Goal: Navigation & Orientation: Understand site structure

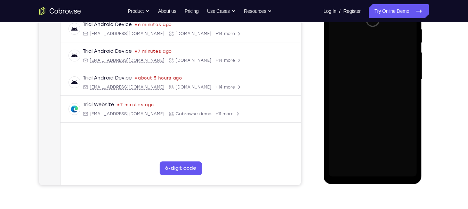
scroll to position [139, 0]
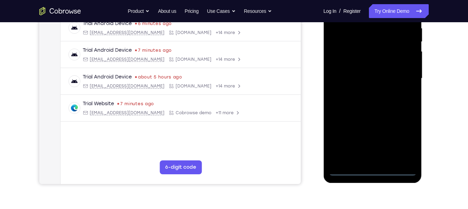
click at [375, 170] on div at bounding box center [373, 78] width 88 height 195
click at [399, 138] on div at bounding box center [373, 78] width 88 height 195
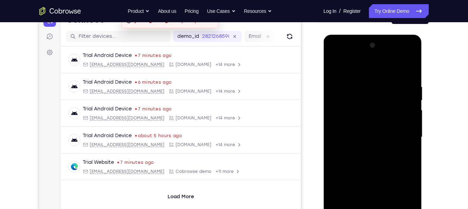
scroll to position [79, 0]
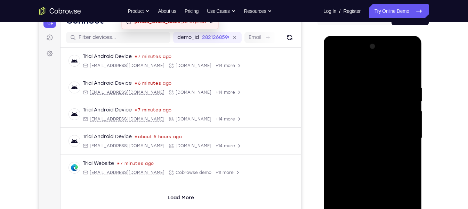
click at [335, 58] on div at bounding box center [373, 138] width 88 height 195
click at [398, 135] on div at bounding box center [373, 138] width 88 height 195
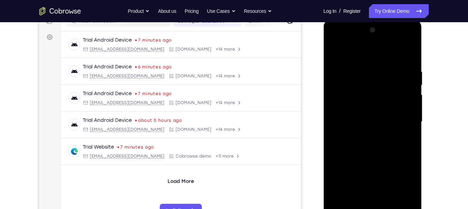
scroll to position [96, 0]
click at [364, 134] on div at bounding box center [373, 121] width 88 height 195
click at [364, 113] on div at bounding box center [373, 121] width 88 height 195
click at [366, 109] on div at bounding box center [373, 121] width 88 height 195
click at [369, 121] on div at bounding box center [373, 121] width 88 height 195
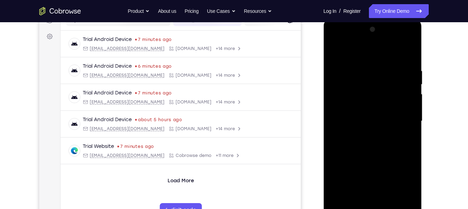
click at [369, 144] on div at bounding box center [373, 121] width 88 height 195
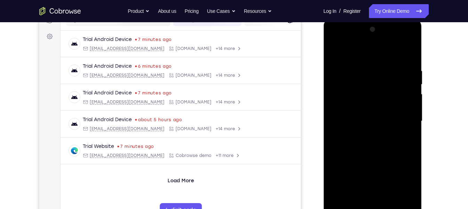
click at [365, 146] on div at bounding box center [373, 121] width 88 height 195
click at [371, 154] on div at bounding box center [373, 121] width 88 height 195
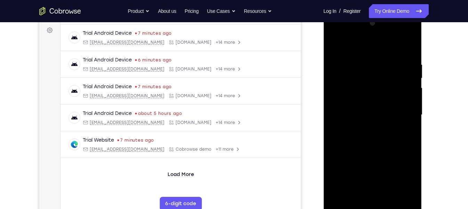
scroll to position [103, 0]
drag, startPoint x: 394, startPoint y: 156, endPoint x: 386, endPoint y: 128, distance: 28.6
click at [386, 128] on div at bounding box center [373, 114] width 88 height 195
click at [407, 118] on div at bounding box center [373, 114] width 88 height 195
click at [413, 119] on div at bounding box center [373, 114] width 88 height 195
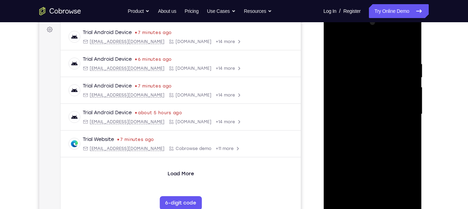
click at [413, 119] on div at bounding box center [373, 114] width 88 height 195
click at [378, 127] on div at bounding box center [373, 114] width 88 height 195
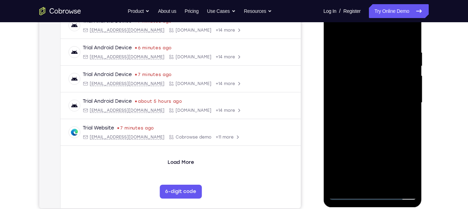
scroll to position [115, 0]
drag, startPoint x: 378, startPoint y: 115, endPoint x: 373, endPoint y: 108, distance: 8.7
click at [373, 108] on div at bounding box center [373, 102] width 88 height 195
click at [350, 150] on div at bounding box center [373, 102] width 88 height 195
click at [359, 161] on div at bounding box center [373, 102] width 88 height 195
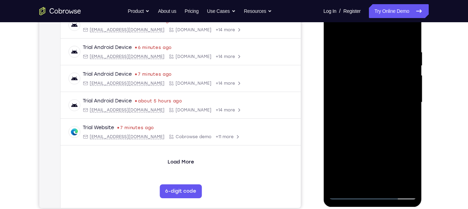
click at [356, 182] on div at bounding box center [373, 102] width 88 height 195
click at [372, 153] on div at bounding box center [373, 102] width 88 height 195
click at [406, 98] on div at bounding box center [373, 102] width 88 height 195
click at [338, 31] on div at bounding box center [373, 102] width 88 height 195
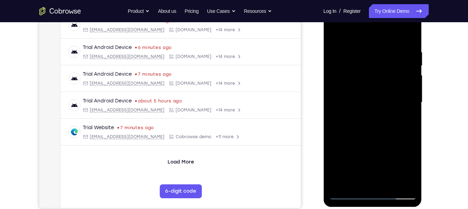
drag, startPoint x: 357, startPoint y: 68, endPoint x: 354, endPoint y: 134, distance: 65.5
click at [354, 132] on div at bounding box center [373, 102] width 88 height 195
click at [390, 186] on div at bounding box center [373, 102] width 88 height 195
click at [366, 140] on div at bounding box center [373, 102] width 88 height 195
click at [360, 90] on div at bounding box center [373, 102] width 88 height 195
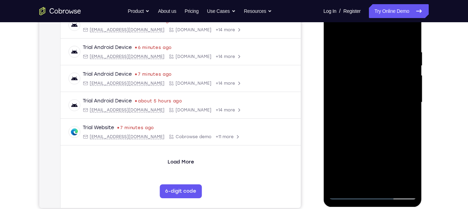
click at [337, 34] on div at bounding box center [373, 102] width 88 height 195
click at [389, 184] on div at bounding box center [373, 102] width 88 height 195
click at [369, 92] on div at bounding box center [373, 102] width 88 height 195
click at [349, 168] on div at bounding box center [373, 102] width 88 height 195
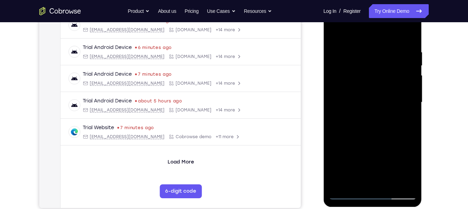
click at [349, 168] on div at bounding box center [373, 102] width 88 height 195
click at [334, 37] on div at bounding box center [373, 102] width 88 height 195
click at [337, 32] on div at bounding box center [373, 102] width 88 height 195
click at [364, 51] on div at bounding box center [373, 102] width 88 height 195
click at [409, 180] on div at bounding box center [373, 102] width 88 height 195
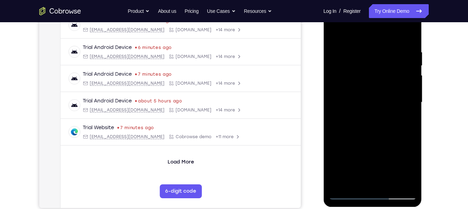
click at [408, 124] on div at bounding box center [373, 102] width 88 height 195
click at [402, 107] on div at bounding box center [373, 102] width 88 height 195
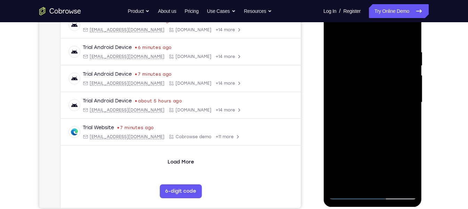
click at [402, 107] on div at bounding box center [373, 102] width 88 height 195
click at [340, 113] on div at bounding box center [373, 102] width 88 height 195
click at [409, 181] on div at bounding box center [373, 102] width 88 height 195
click at [405, 34] on div at bounding box center [373, 102] width 88 height 195
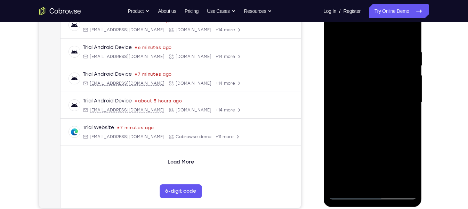
drag, startPoint x: 405, startPoint y: 72, endPoint x: 337, endPoint y: 86, distance: 69.3
click at [337, 86] on div at bounding box center [373, 102] width 88 height 195
click at [403, 102] on div at bounding box center [373, 102] width 88 height 195
click at [405, 104] on div at bounding box center [373, 102] width 88 height 195
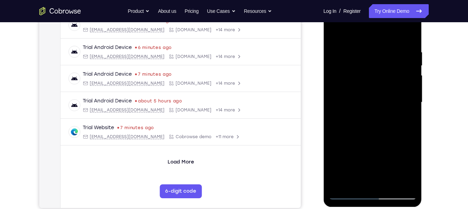
click at [405, 103] on div at bounding box center [373, 102] width 88 height 195
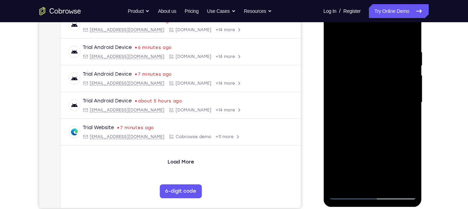
click at [405, 103] on div at bounding box center [373, 102] width 88 height 195
click at [405, 104] on div at bounding box center [373, 102] width 88 height 195
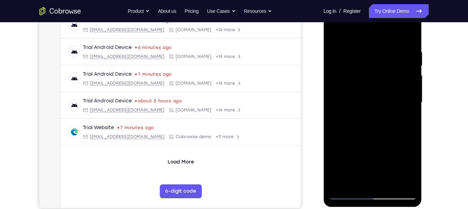
click at [404, 105] on div at bounding box center [373, 102] width 88 height 195
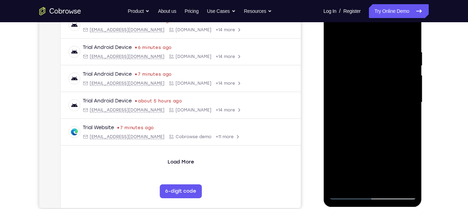
click at [404, 105] on div at bounding box center [373, 102] width 88 height 195
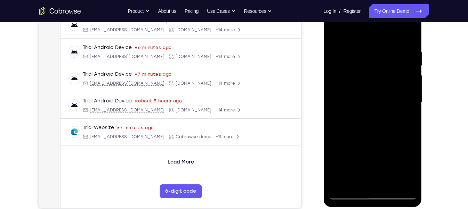
click at [404, 105] on div at bounding box center [373, 102] width 88 height 195
click at [404, 104] on div at bounding box center [373, 102] width 88 height 195
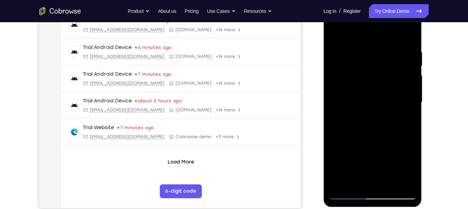
click at [403, 104] on div at bounding box center [373, 102] width 88 height 195
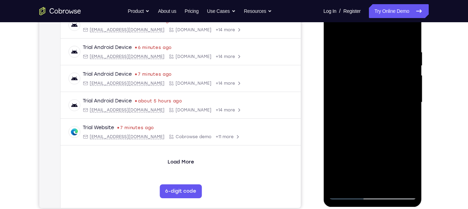
click at [411, 32] on div at bounding box center [373, 102] width 88 height 195
click at [411, 33] on div at bounding box center [373, 102] width 88 height 195
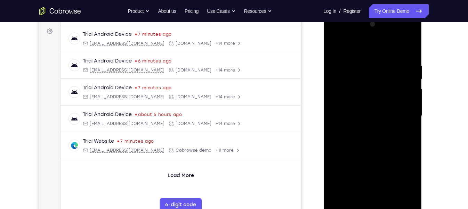
scroll to position [101, 0]
click at [408, 49] on div at bounding box center [373, 116] width 88 height 195
click at [337, 47] on div at bounding box center [373, 116] width 88 height 195
drag, startPoint x: 365, startPoint y: 55, endPoint x: 346, endPoint y: 158, distance: 104.9
click at [346, 158] on div at bounding box center [373, 116] width 88 height 195
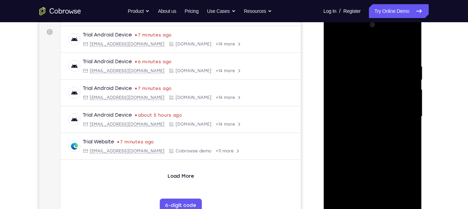
drag, startPoint x: 367, startPoint y: 99, endPoint x: 366, endPoint y: 167, distance: 67.5
click at [366, 167] on div at bounding box center [373, 116] width 88 height 195
click at [362, 66] on div at bounding box center [373, 116] width 88 height 195
click at [404, 87] on div at bounding box center [373, 116] width 88 height 195
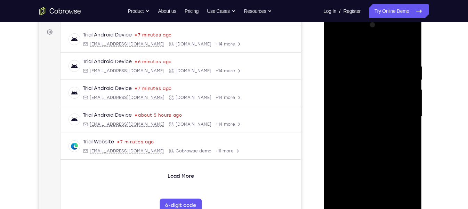
click at [404, 87] on div at bounding box center [373, 116] width 88 height 195
click at [404, 86] on div at bounding box center [373, 116] width 88 height 195
click at [404, 85] on div at bounding box center [373, 116] width 88 height 195
click at [400, 97] on div at bounding box center [373, 116] width 88 height 195
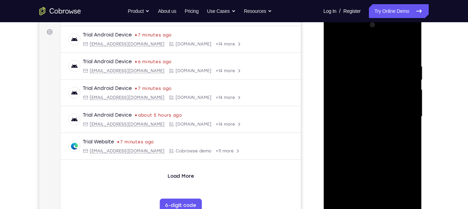
click at [399, 96] on div at bounding box center [373, 116] width 88 height 195
click at [400, 98] on div at bounding box center [373, 116] width 88 height 195
click at [400, 97] on div at bounding box center [373, 116] width 88 height 195
click at [401, 97] on div at bounding box center [373, 116] width 88 height 195
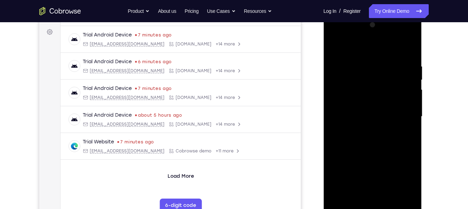
click at [400, 97] on div at bounding box center [373, 116] width 88 height 195
click at [400, 98] on div at bounding box center [373, 116] width 88 height 195
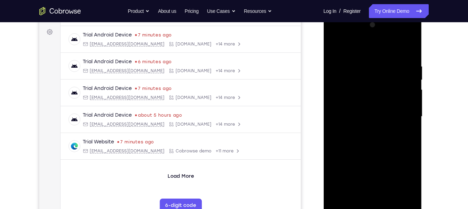
click at [400, 98] on div at bounding box center [373, 116] width 88 height 195
click at [409, 51] on div at bounding box center [373, 116] width 88 height 195
click at [413, 121] on div at bounding box center [373, 116] width 88 height 195
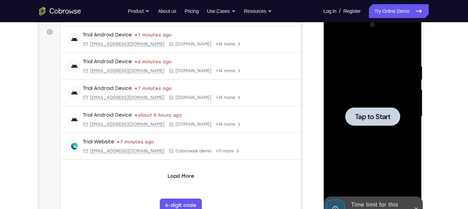
click at [403, 196] on div at bounding box center [373, 116] width 88 height 195
